Goal: Find specific page/section: Find specific page/section

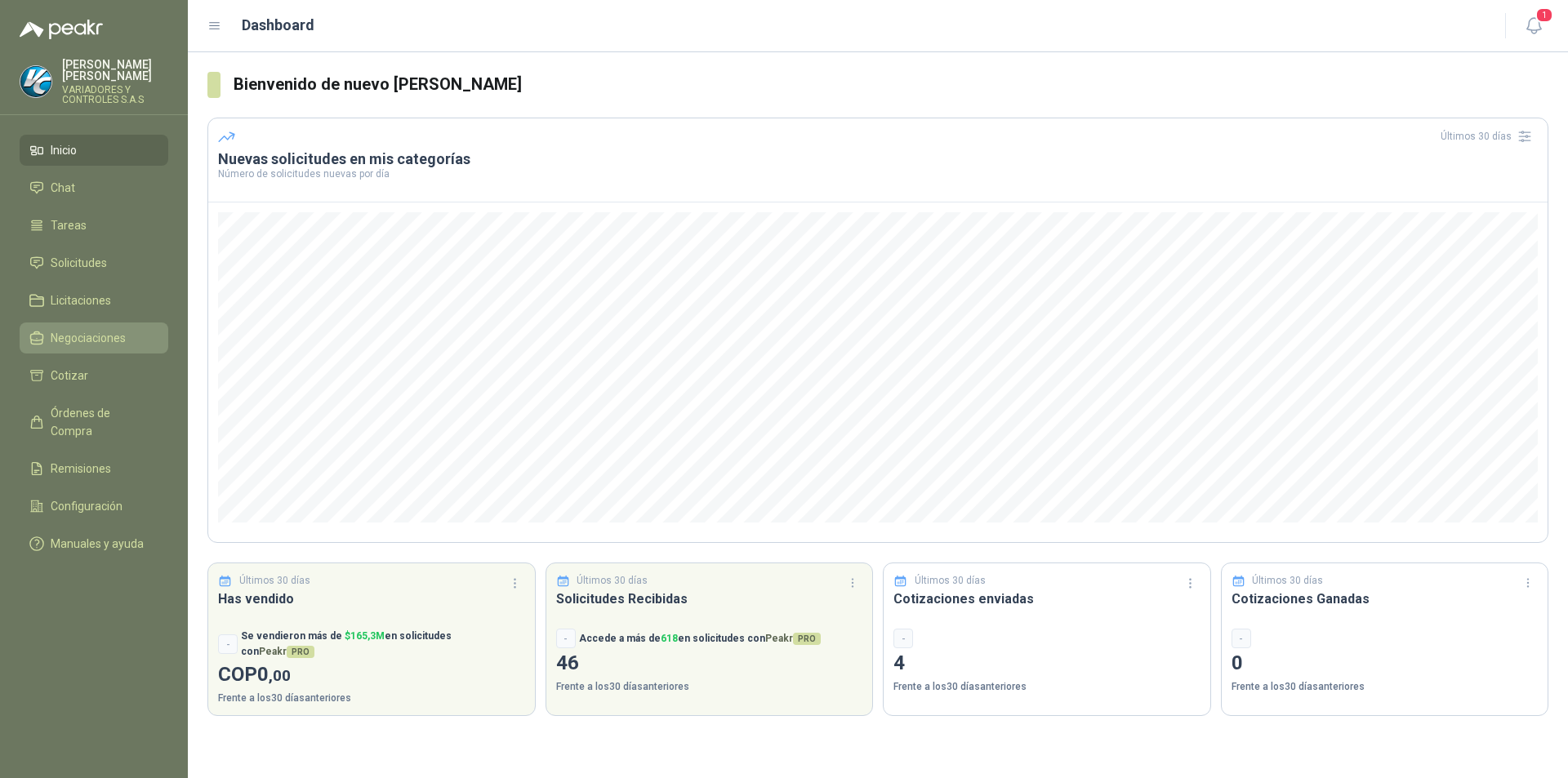
click at [45, 330] on li "Negociaciones" at bounding box center [93, 338] width 129 height 18
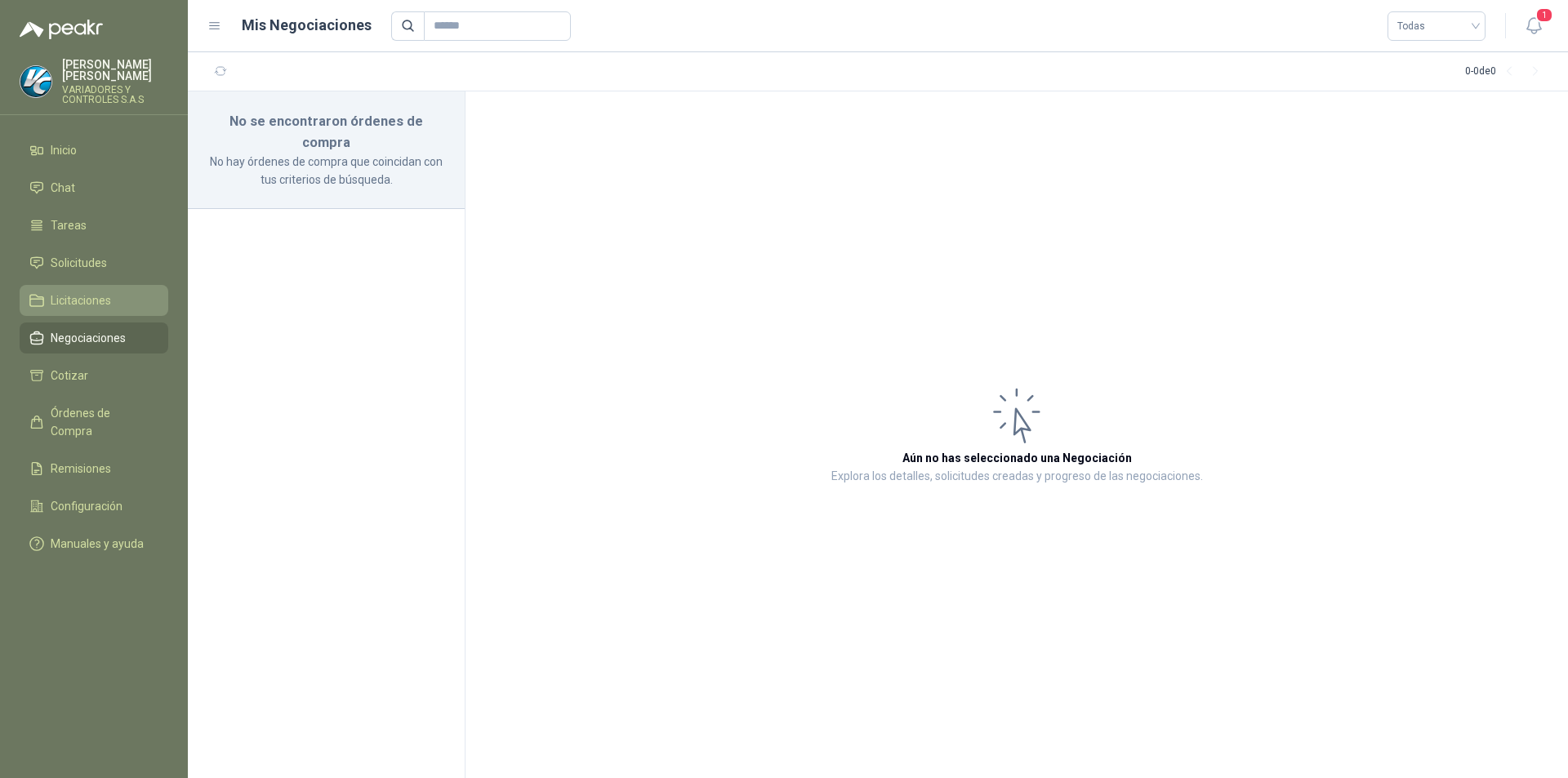
click at [67, 294] on span "Licitaciones" at bounding box center [81, 300] width 60 height 18
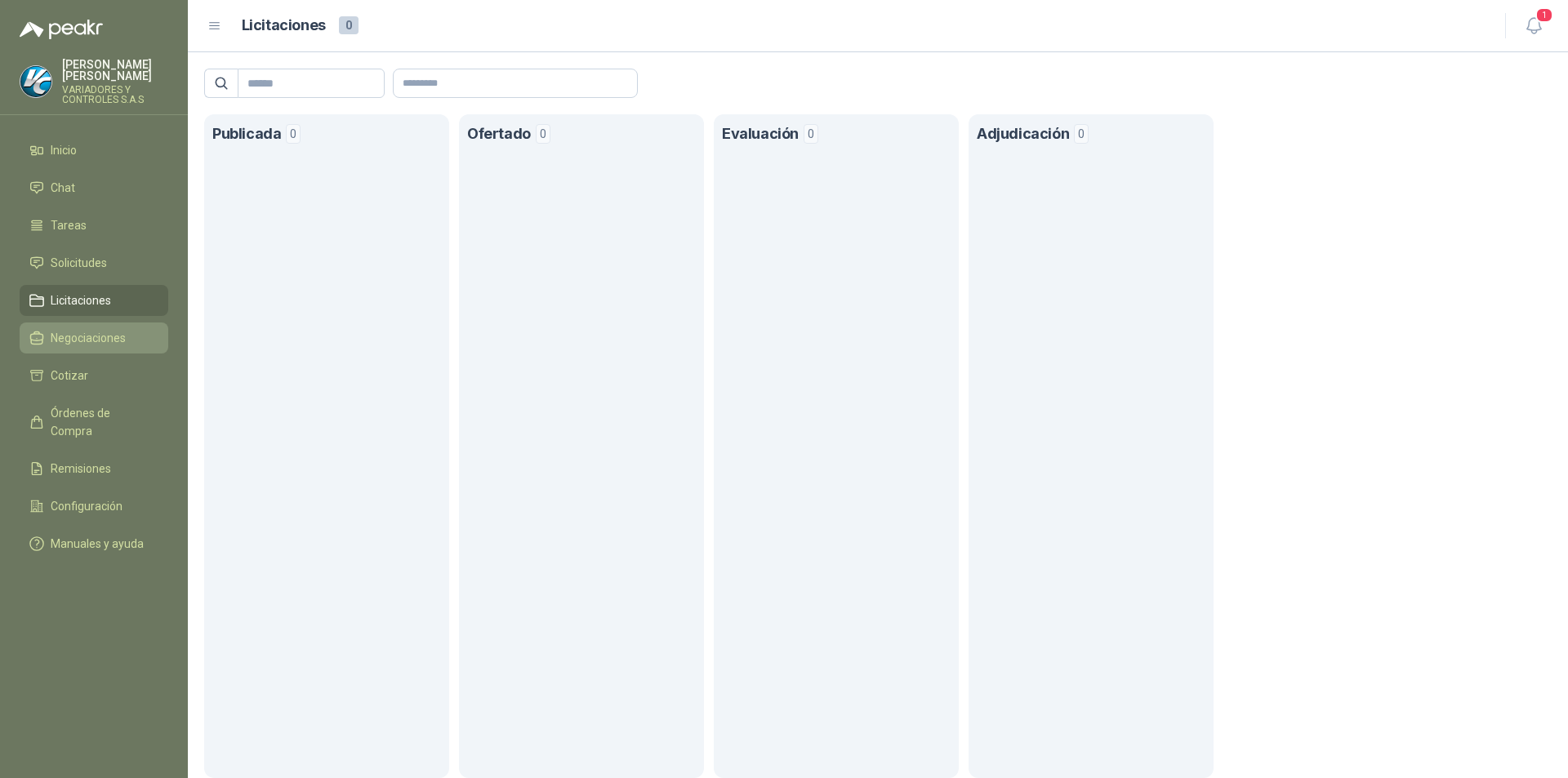
click at [67, 336] on link "Negociaciones" at bounding box center [93, 339] width 149 height 31
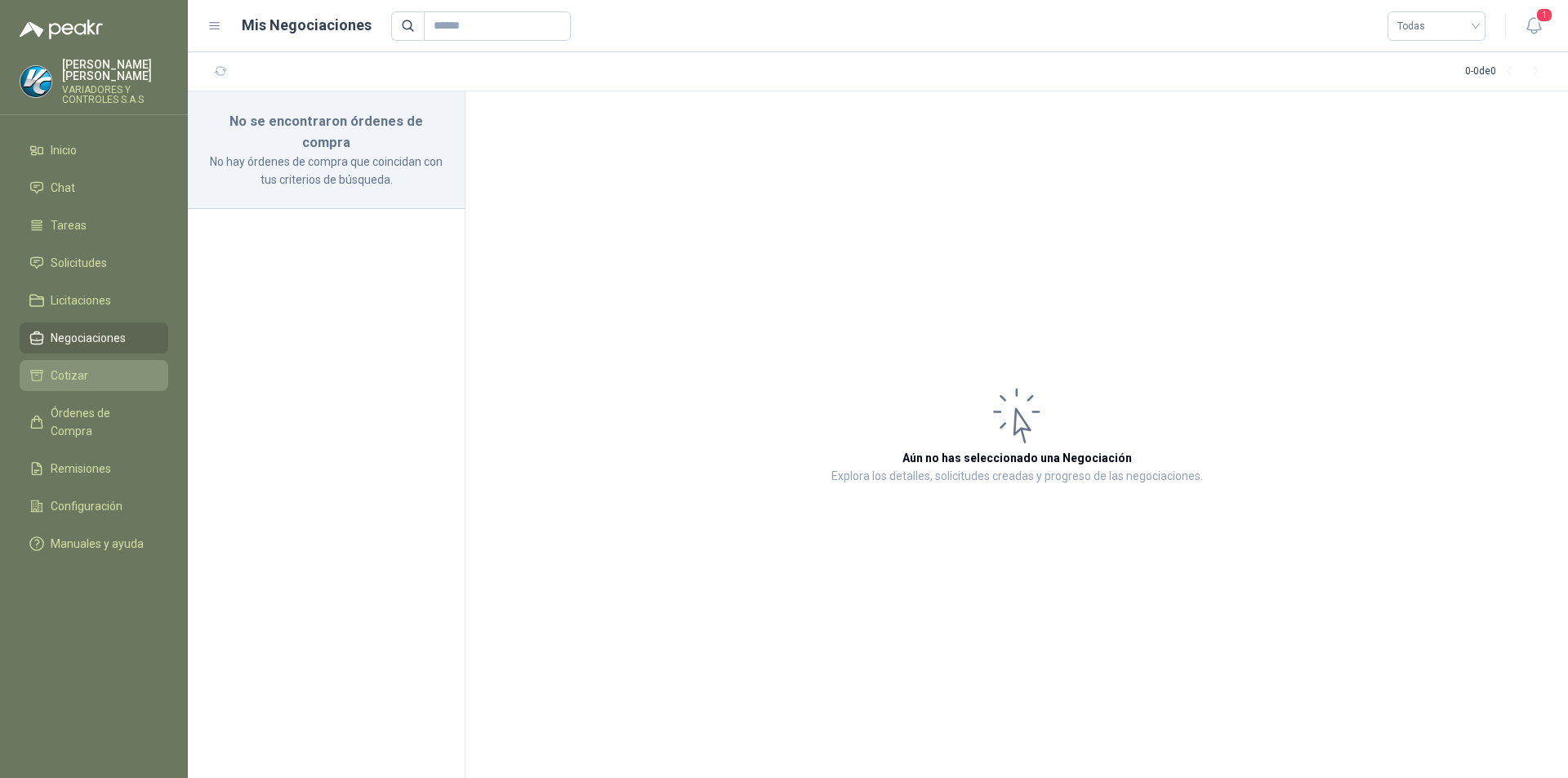
click at [70, 366] on span "Cotizar" at bounding box center [69, 375] width 38 height 18
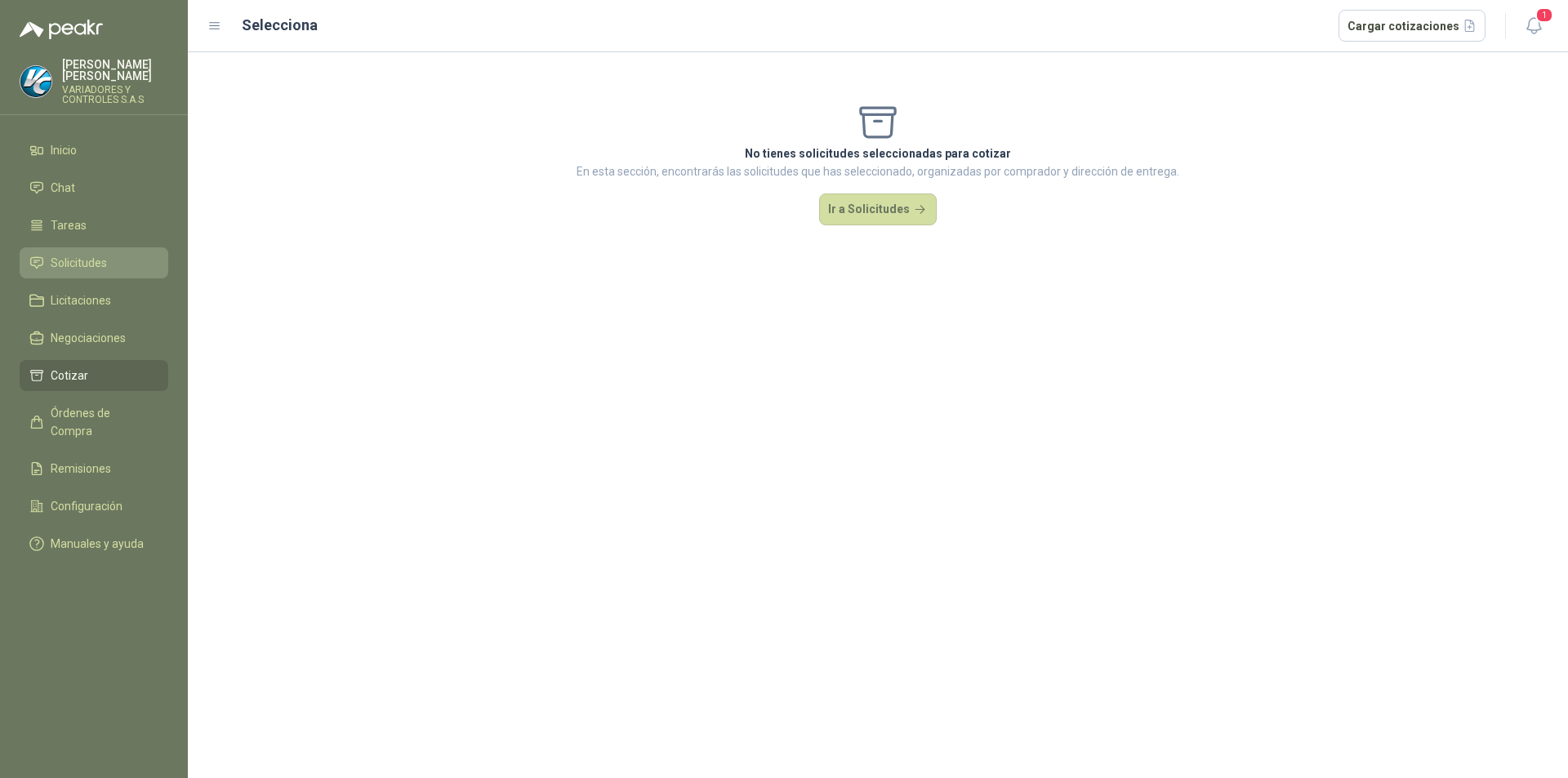
click at [133, 255] on li "Solicitudes" at bounding box center [93, 262] width 129 height 18
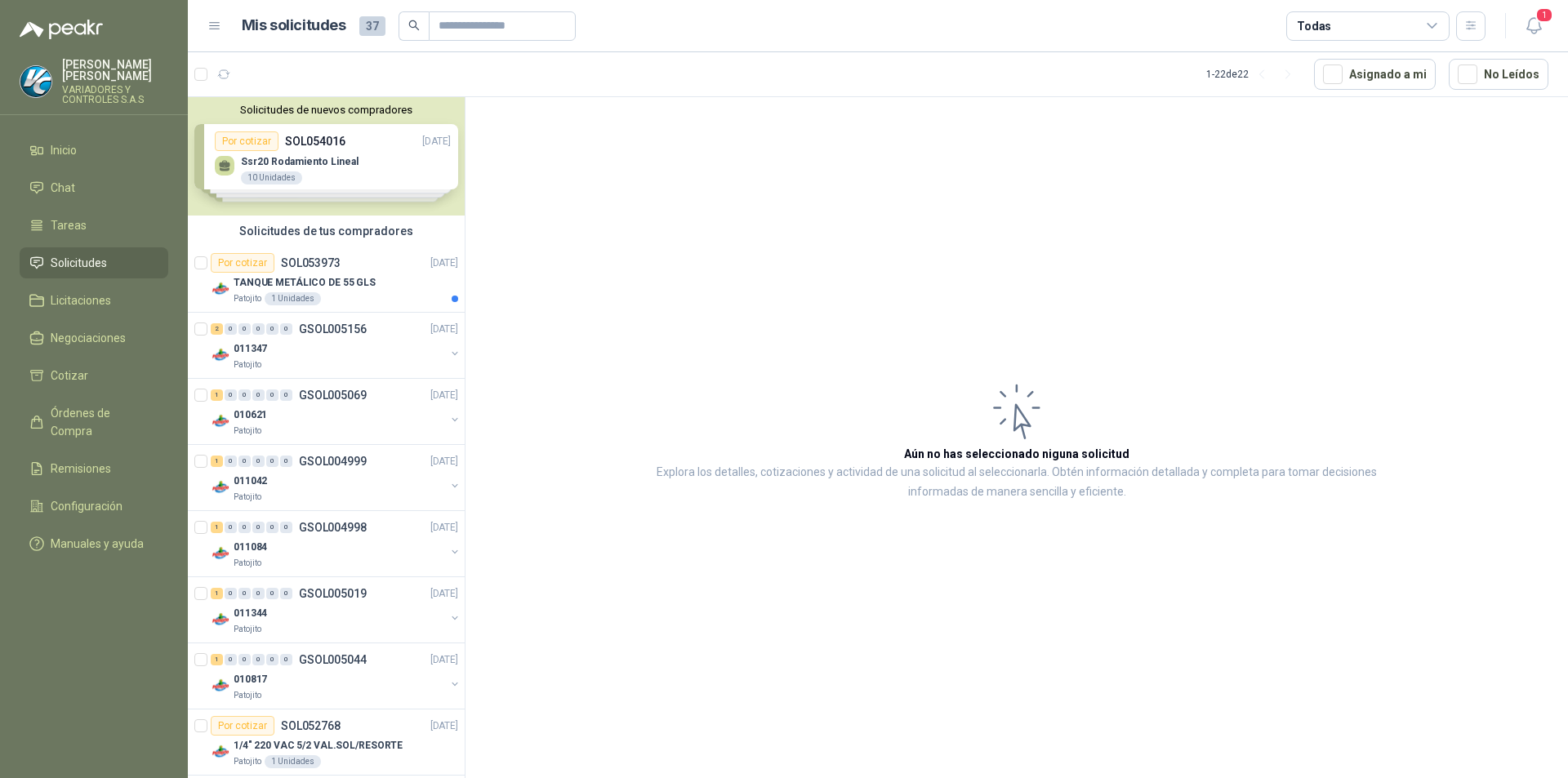
click at [355, 170] on div "Solicitudes de nuevos compradores Por cotizar SOL054016 [DATE] Ssr20 Rodamiento…" at bounding box center [326, 156] width 277 height 118
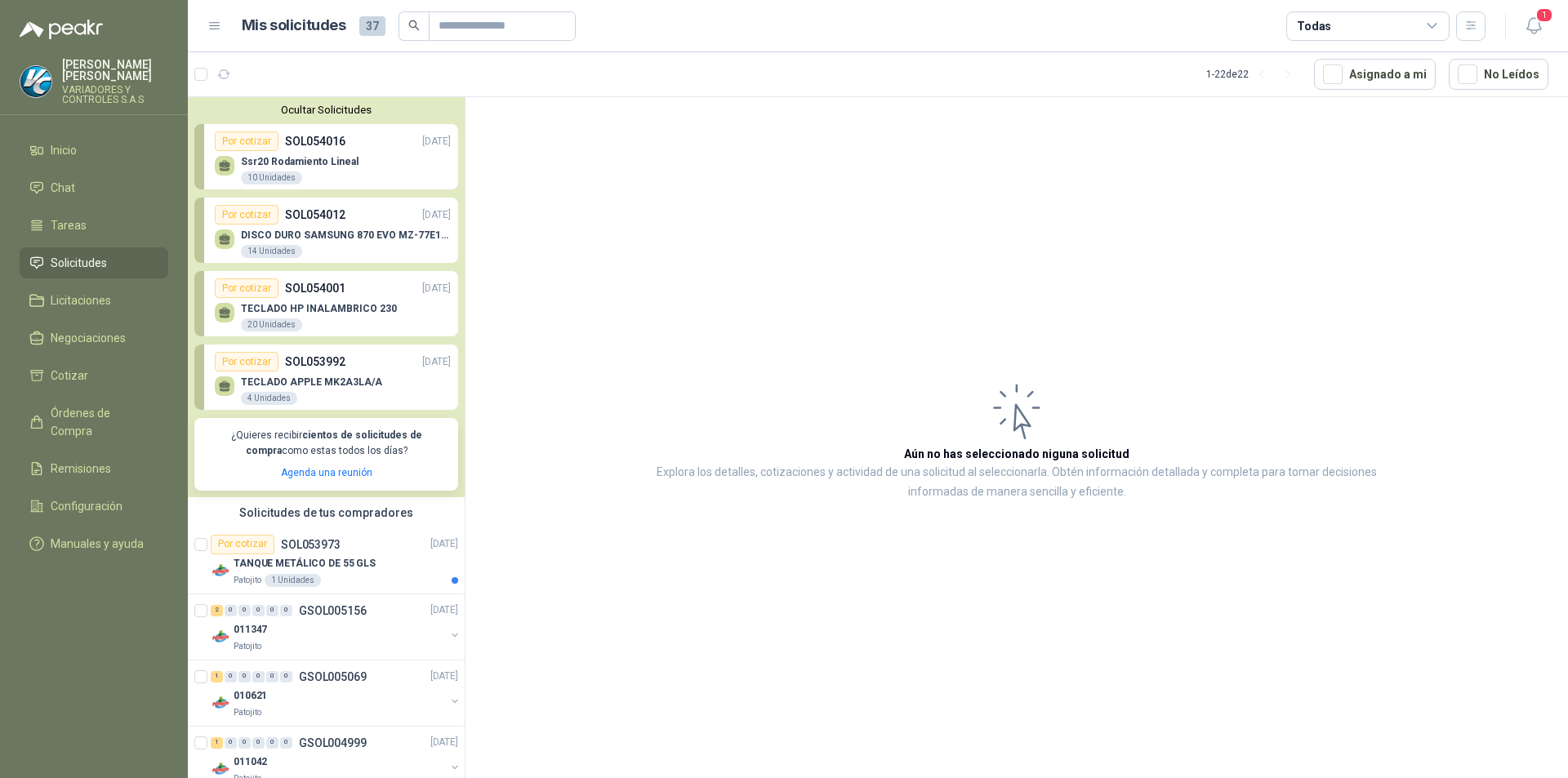
click at [417, 323] on div "TECLADO HP INALAMBRICO 230 20 Unidades" at bounding box center [332, 315] width 236 height 34
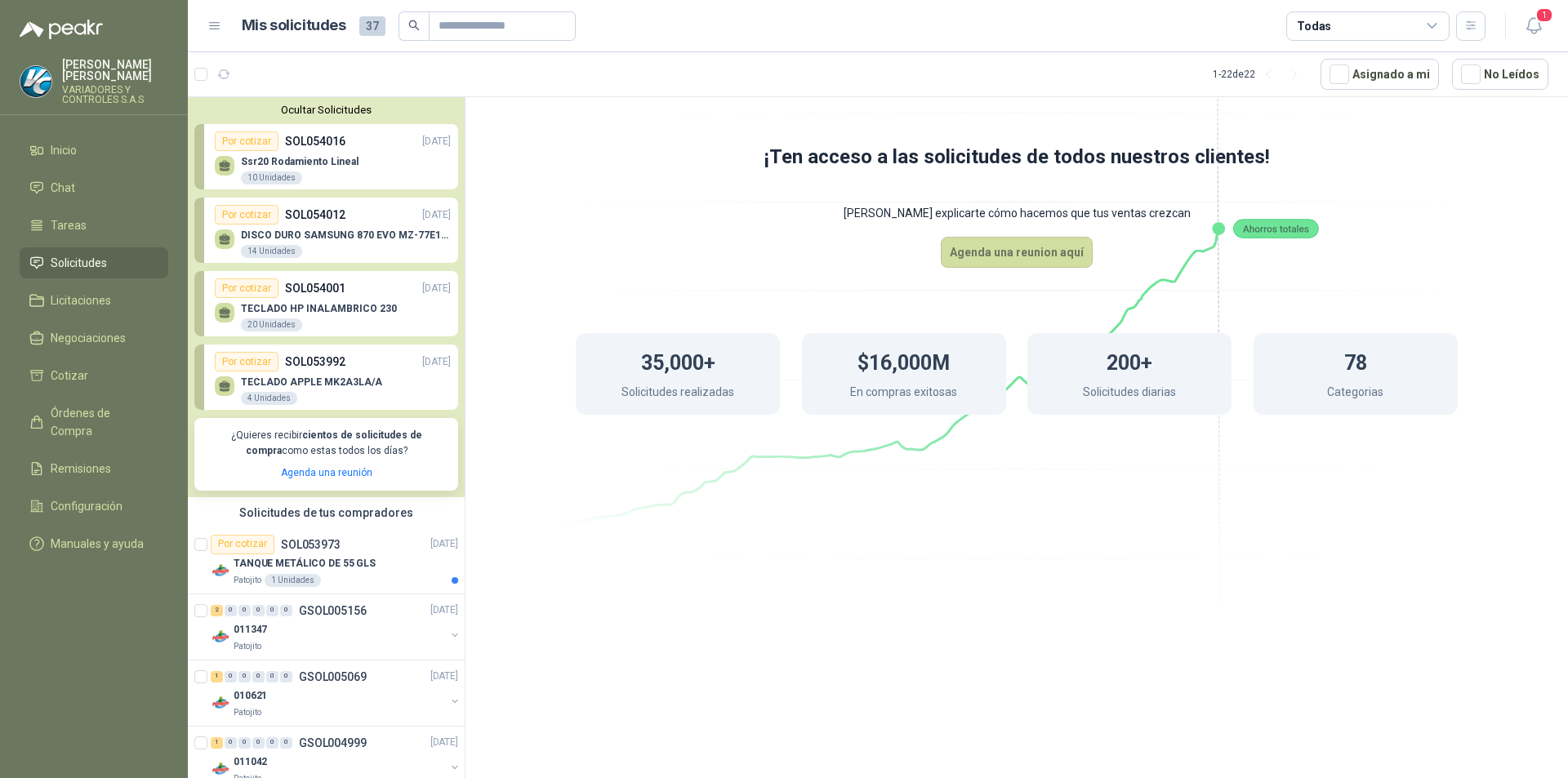
click at [386, 315] on p "TECLADO HP INALAMBRICO 230" at bounding box center [318, 308] width 156 height 11
click at [989, 247] on button "Agenda una reunion aquí" at bounding box center [1017, 253] width 152 height 31
